Goal: Navigation & Orientation: Find specific page/section

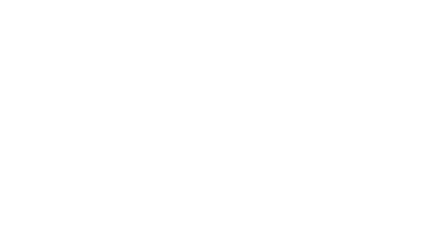
click at [297, 0] on html at bounding box center [212, 0] width 424 height 0
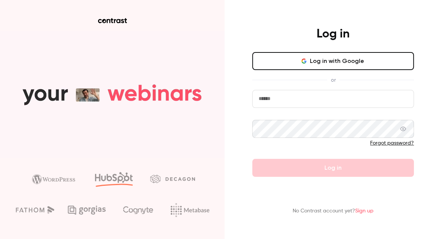
click at [281, 102] on input "email" at bounding box center [333, 99] width 162 height 18
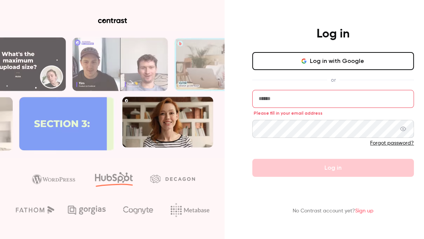
type input "**********"
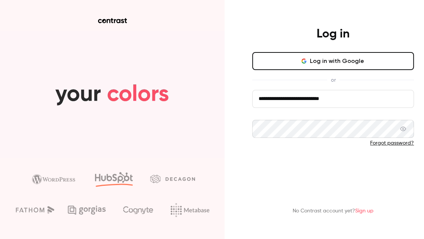
click at [317, 167] on button "Log in" at bounding box center [333, 168] width 162 height 18
